Goal: Information Seeking & Learning: Learn about a topic

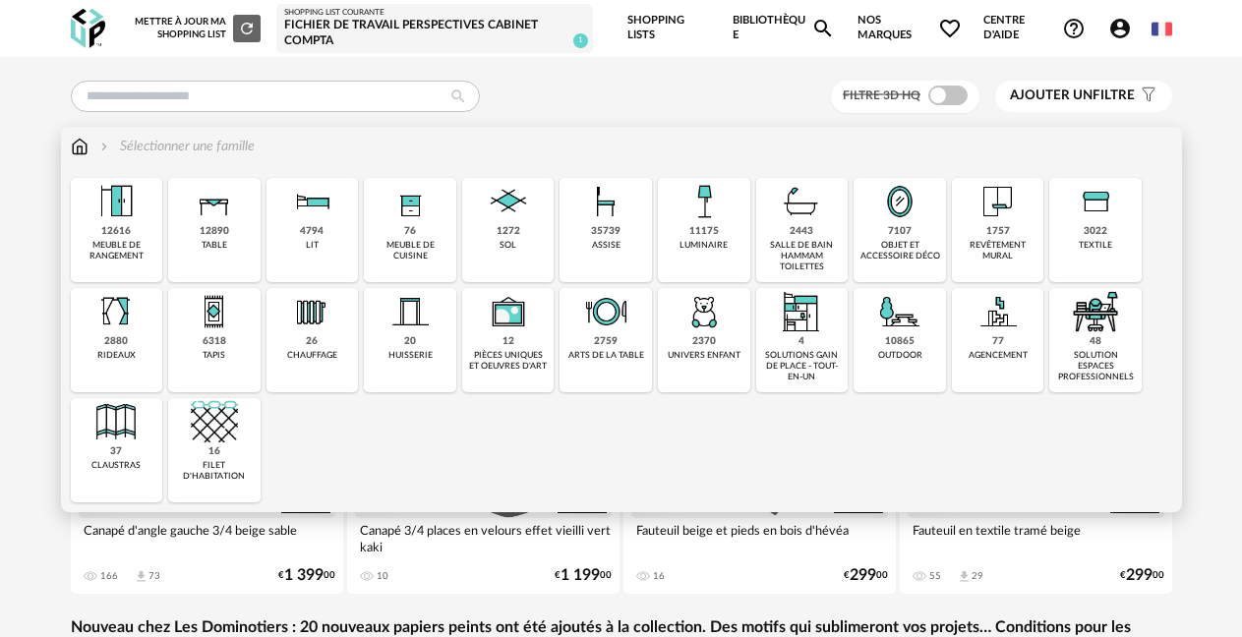
click at [197, 214] on img at bounding box center [214, 201] width 47 height 47
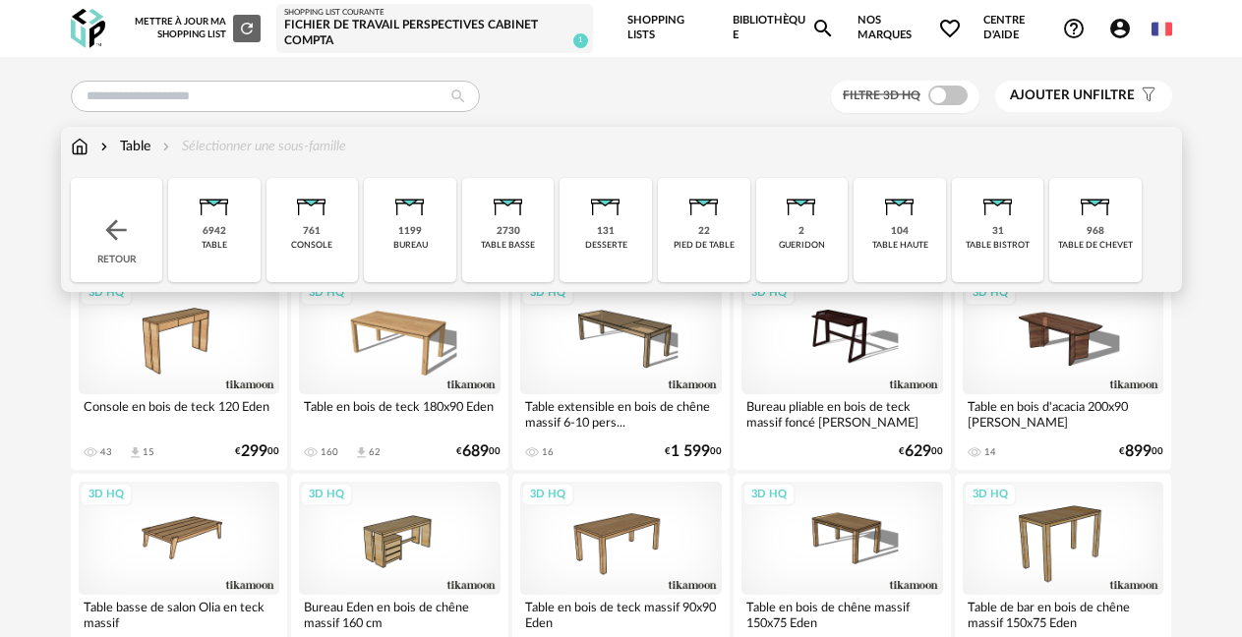
click at [216, 225] on div "6942" at bounding box center [215, 231] width 24 height 13
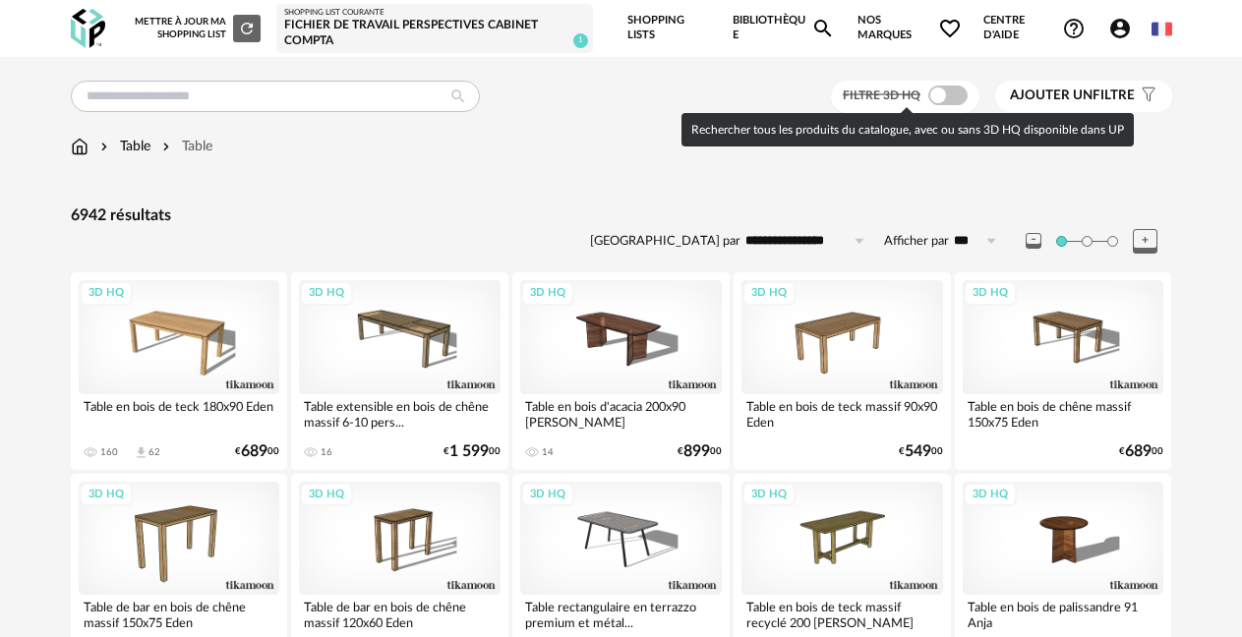
click at [947, 101] on span at bounding box center [947, 96] width 39 height 20
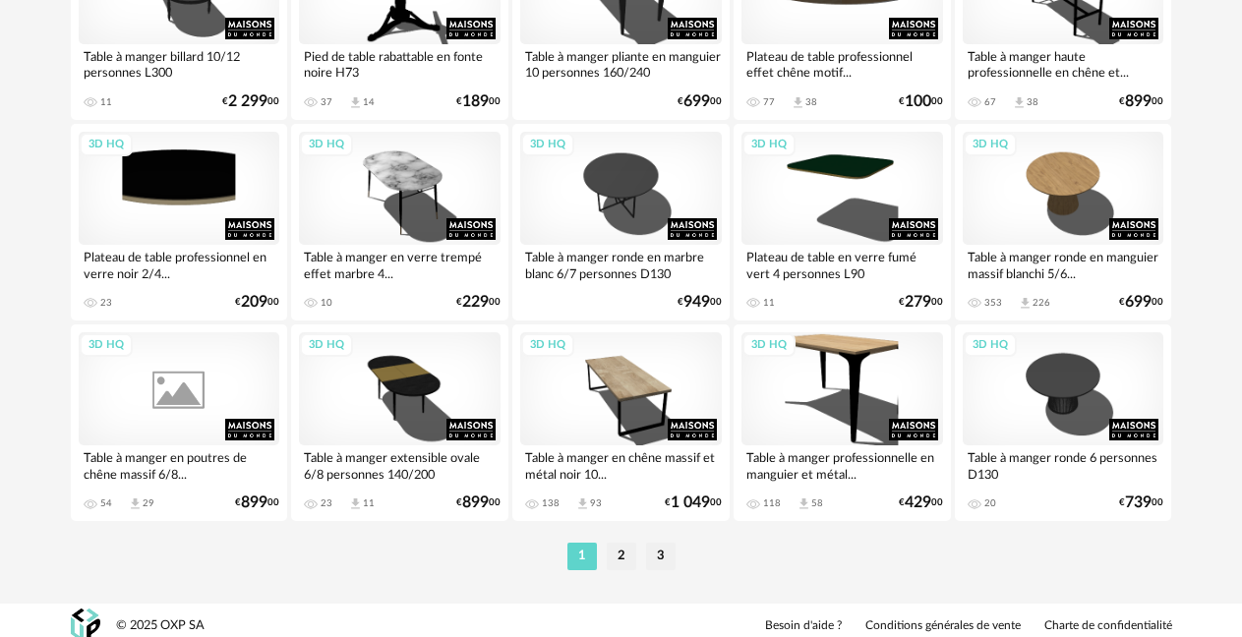
scroll to position [3775, 0]
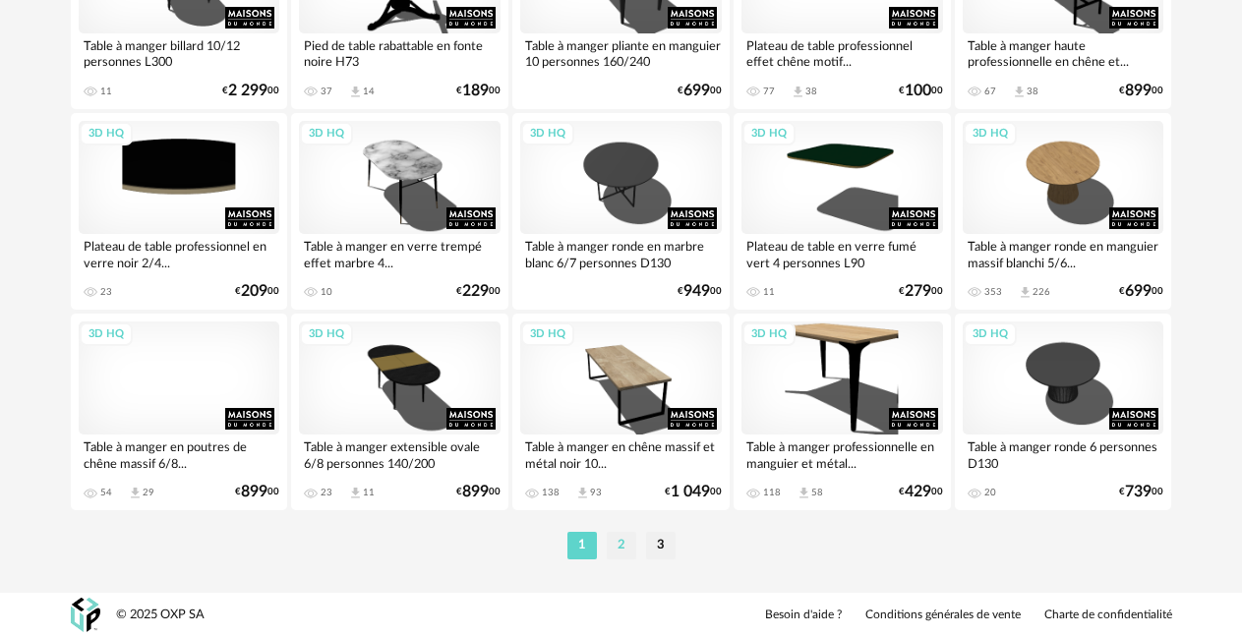
click at [617, 552] on li "2" at bounding box center [622, 546] width 30 height 28
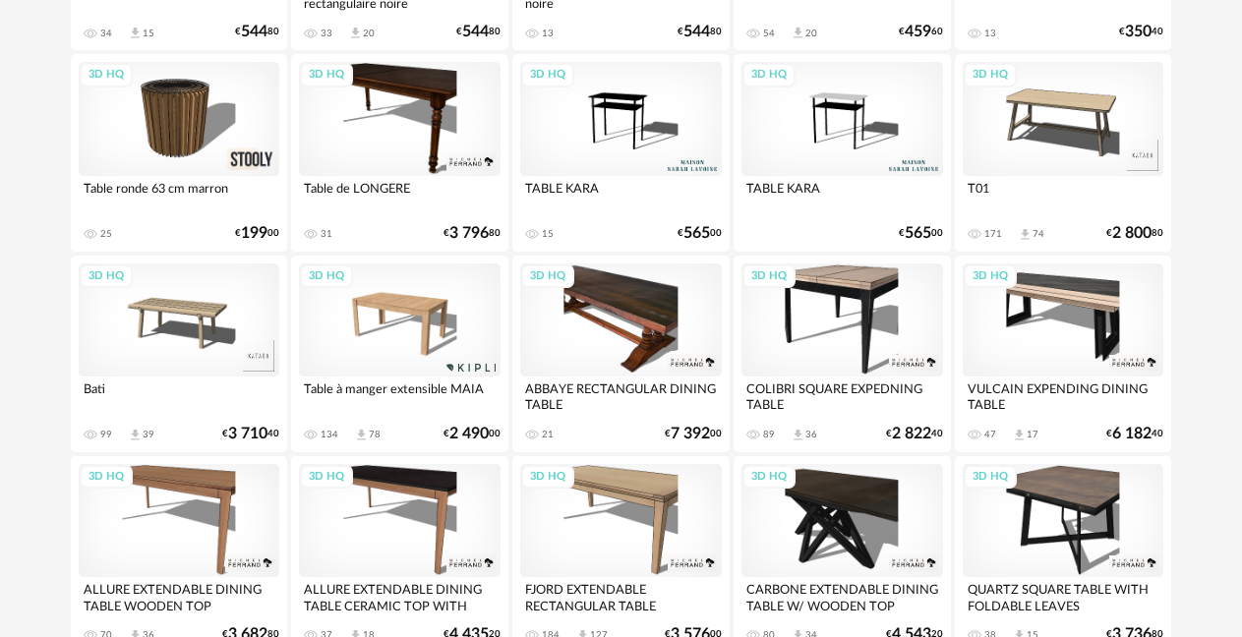
scroll to position [3737, 0]
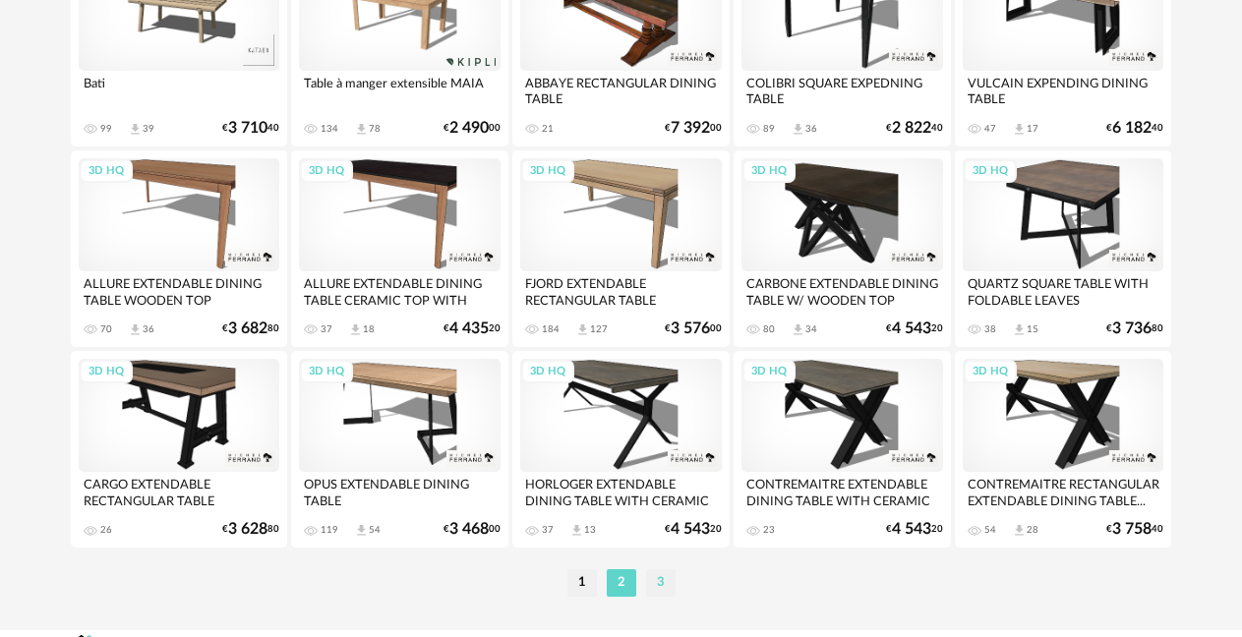
click at [658, 590] on li "3" at bounding box center [661, 583] width 30 height 28
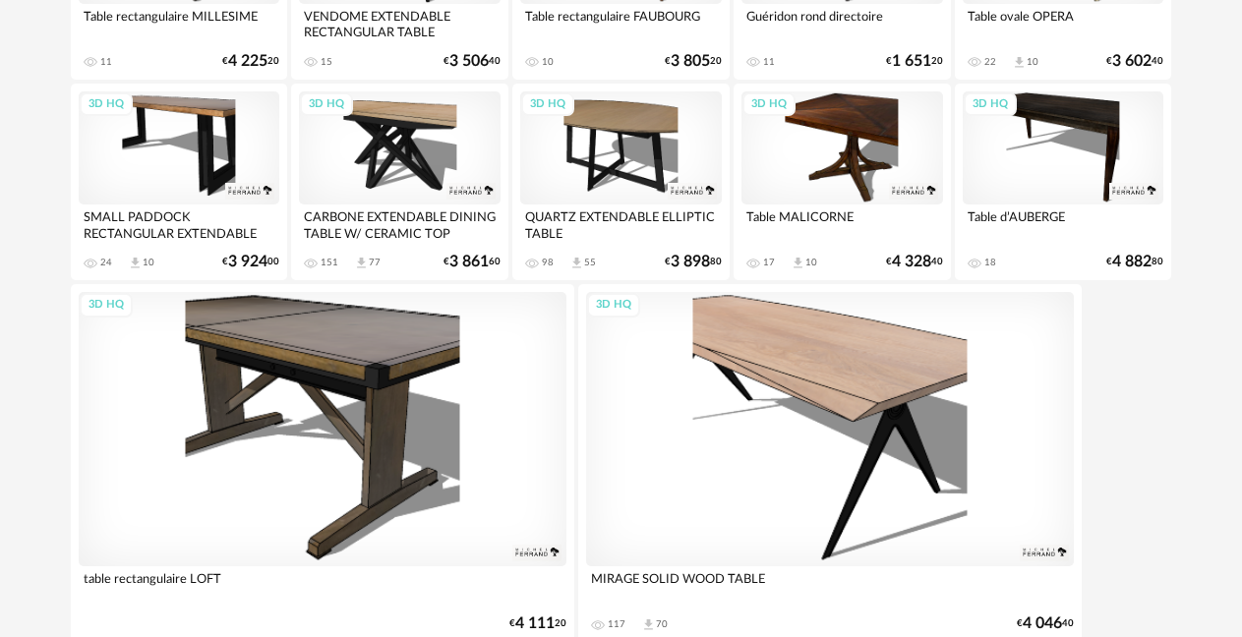
scroll to position [1928, 0]
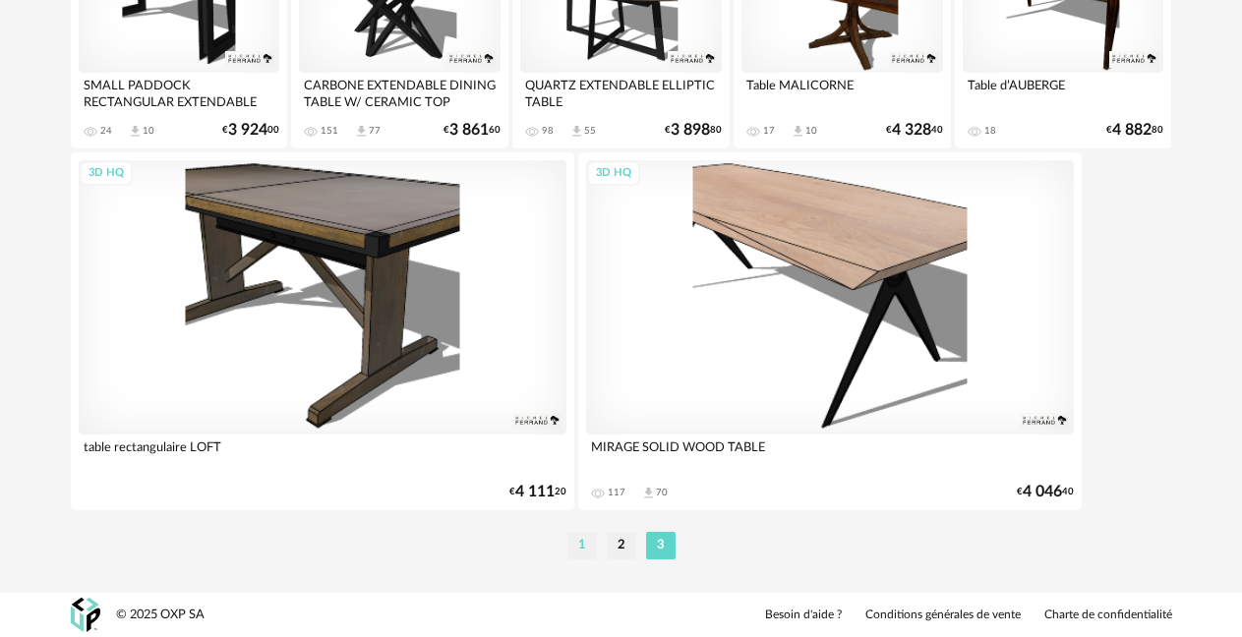
click at [567, 544] on li "1" at bounding box center [582, 546] width 30 height 28
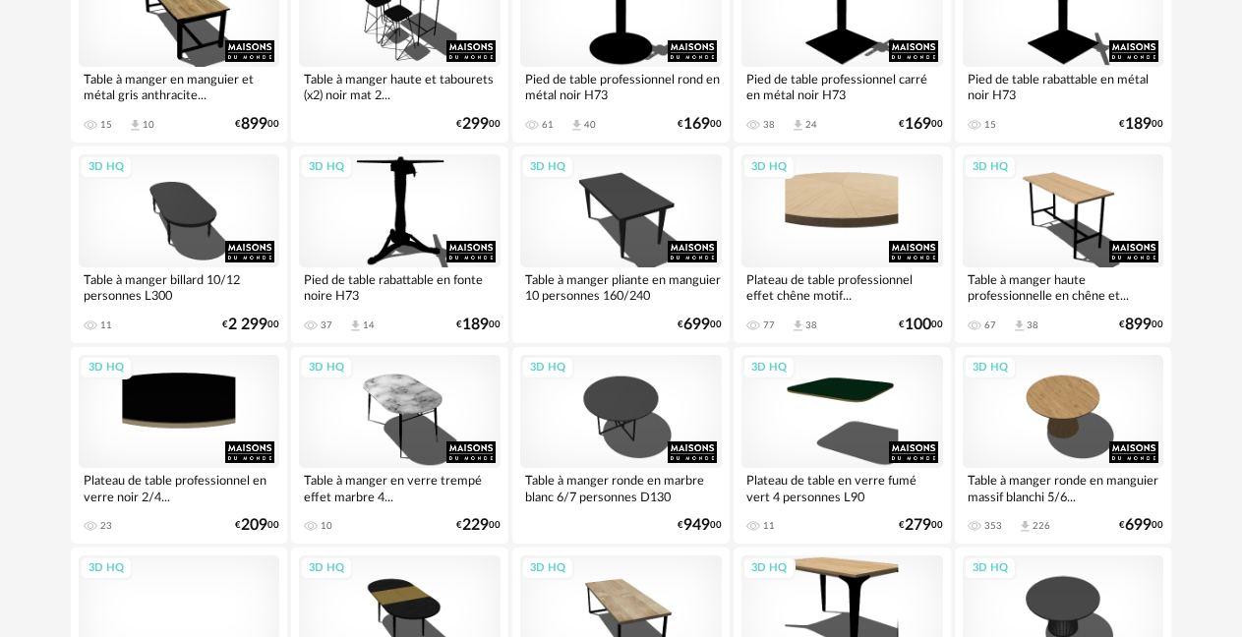
scroll to position [3775, 0]
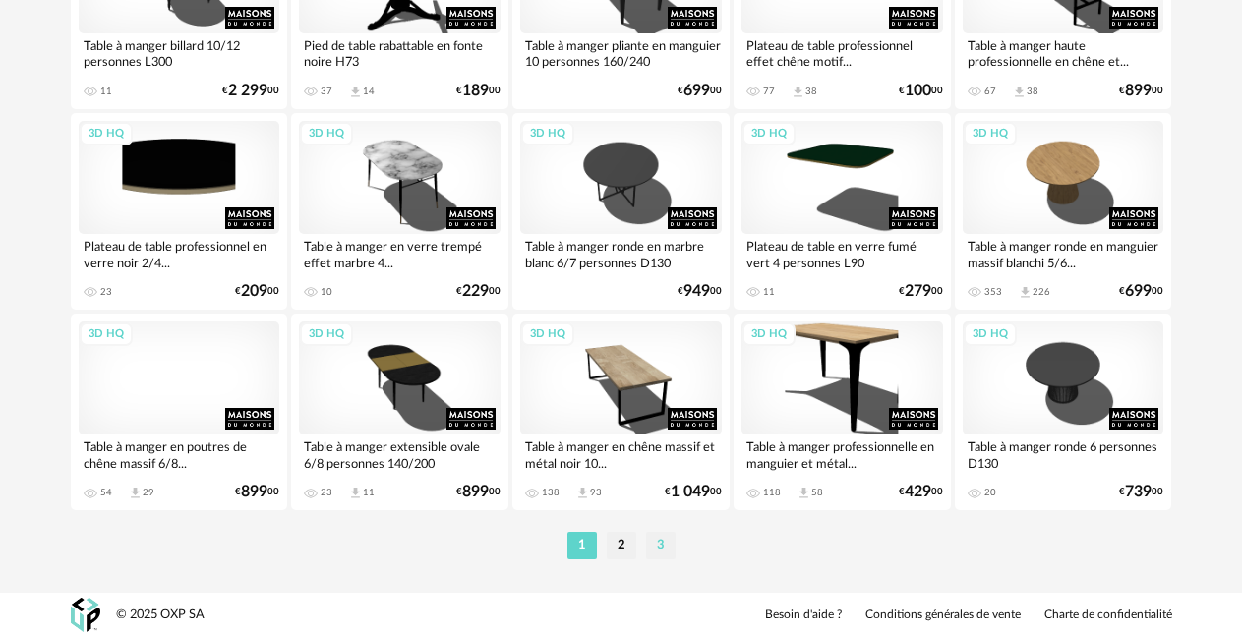
click at [659, 545] on li "3" at bounding box center [661, 546] width 30 height 28
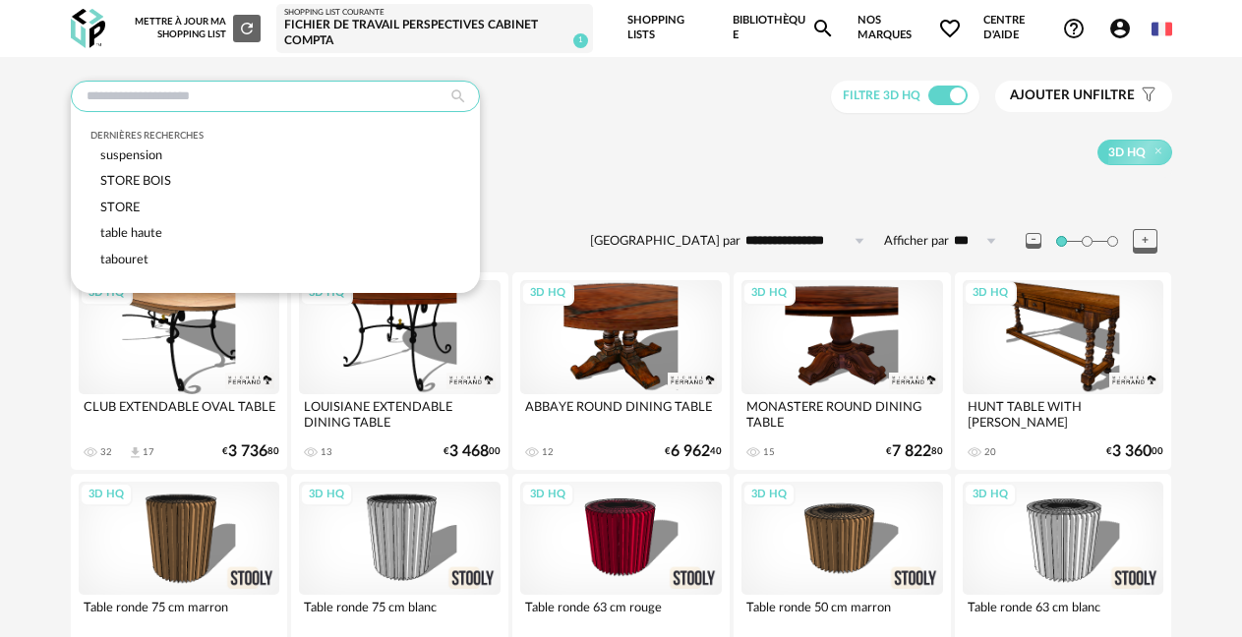
click at [264, 103] on input "text" at bounding box center [275, 96] width 409 height 31
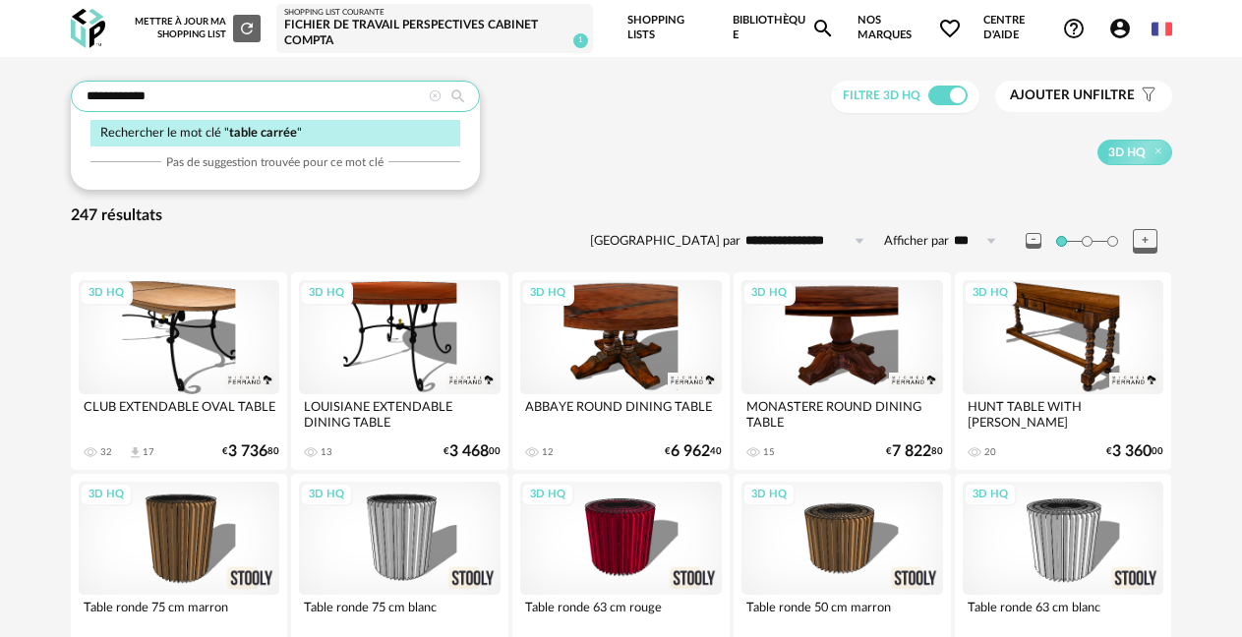
type input "**********"
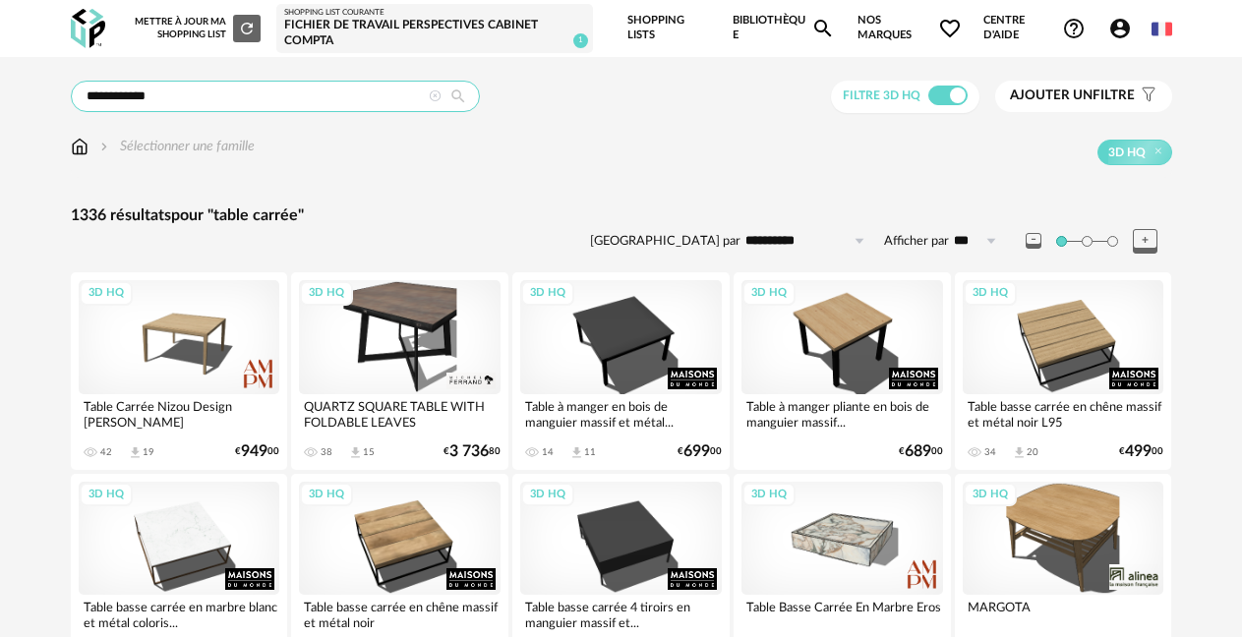
scroll to position [98, 0]
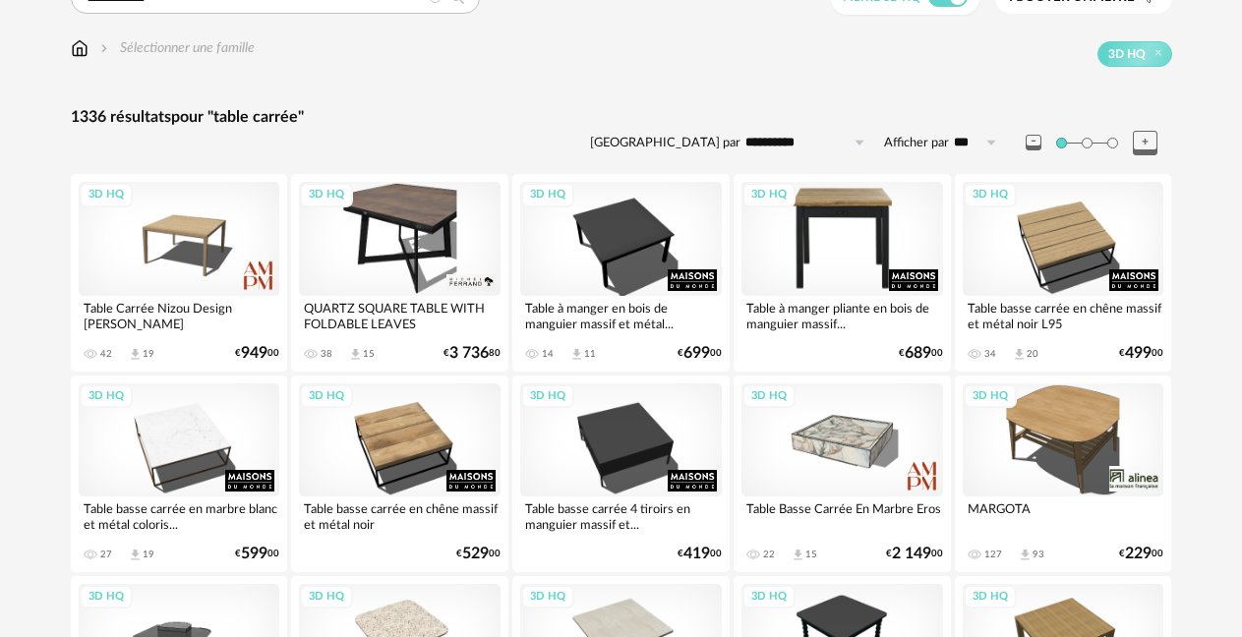
click at [810, 201] on div "3D HQ" at bounding box center [843, 238] width 202 height 113
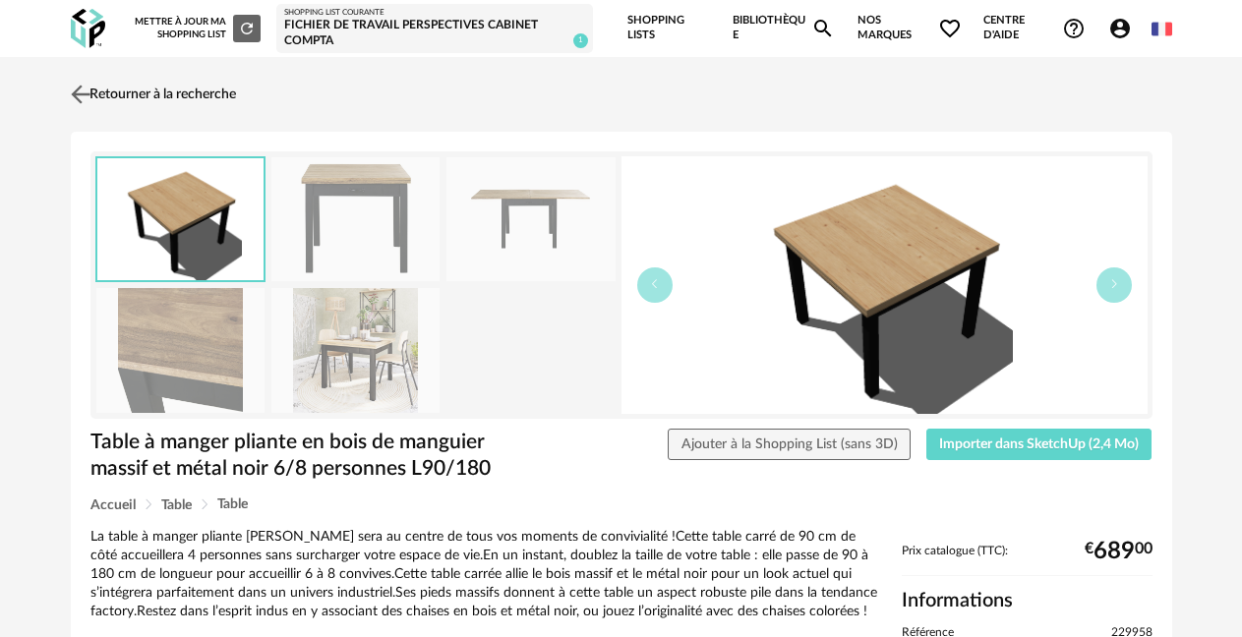
click at [105, 93] on link "Retourner à la recherche" at bounding box center [151, 94] width 170 height 43
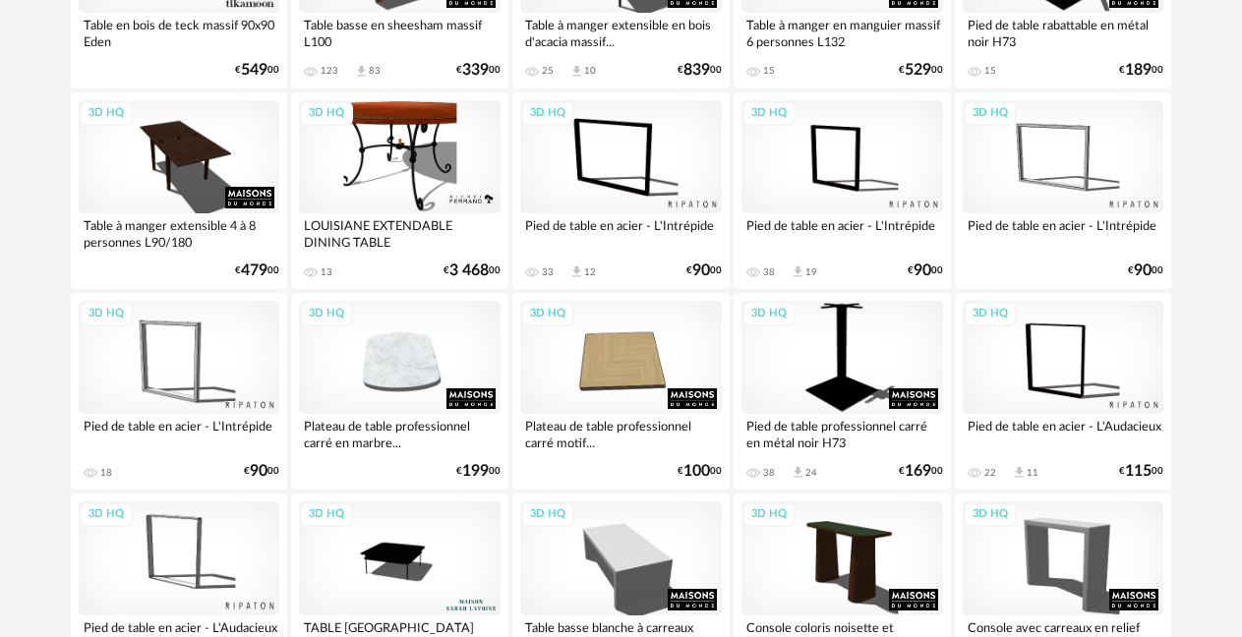
scroll to position [1279, 0]
